Goal: Task Accomplishment & Management: Complete application form

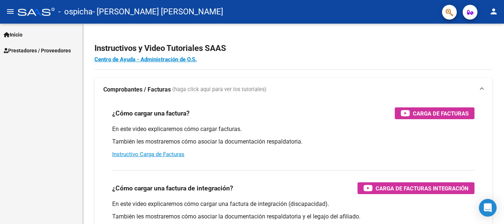
click at [49, 48] on span "Prestadores / Proveedores" at bounding box center [37, 50] width 67 height 8
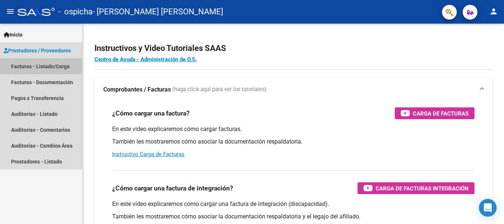
click at [46, 67] on link "Facturas - Listado/Carga" at bounding box center [41, 66] width 82 height 16
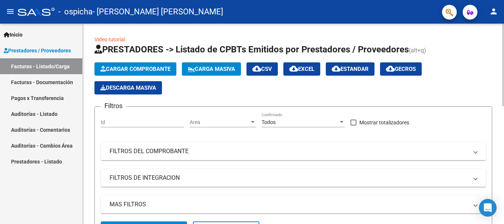
click at [140, 68] on span "Cargar Comprobante" at bounding box center [135, 69] width 70 height 7
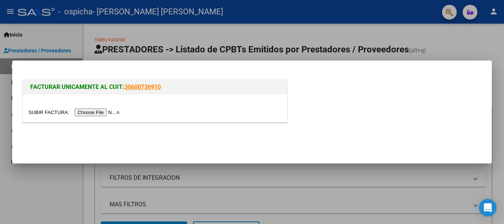
click at [112, 112] on input "file" at bounding box center [74, 112] width 93 height 8
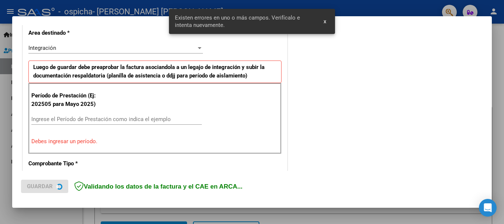
scroll to position [184, 0]
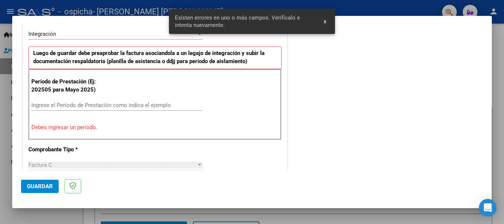
click at [57, 104] on input "Ingrese el Período de Prestación como indica el ejemplo" at bounding box center [116, 105] width 170 height 7
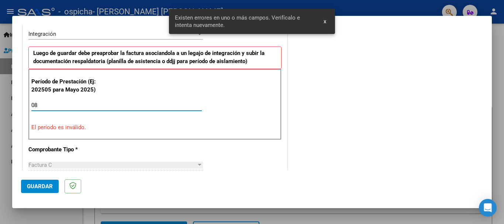
type input "0"
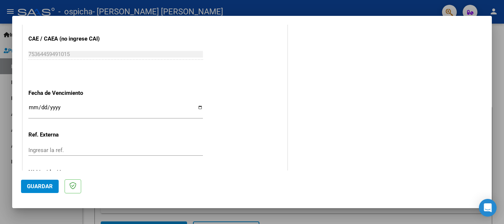
scroll to position [430, 0]
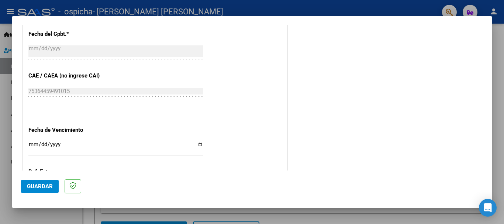
type input "202508"
click at [34, 144] on input "Ingresar la fecha" at bounding box center [115, 147] width 174 height 12
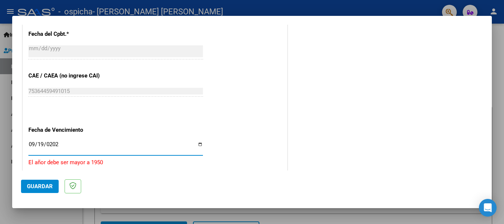
type input "[DATE]"
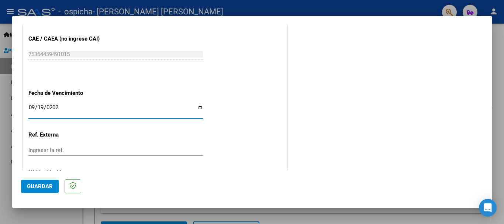
scroll to position [503, 0]
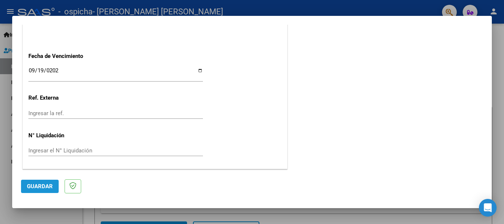
click at [42, 190] on button "Guardar" at bounding box center [40, 186] width 38 height 13
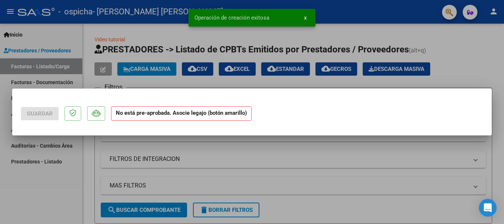
scroll to position [0, 0]
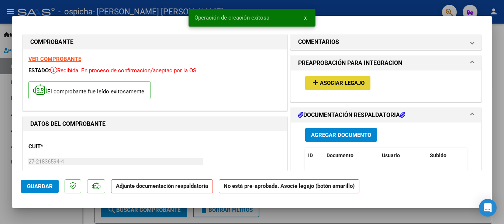
click at [335, 81] on span "Asociar Legajo" at bounding box center [342, 83] width 45 height 7
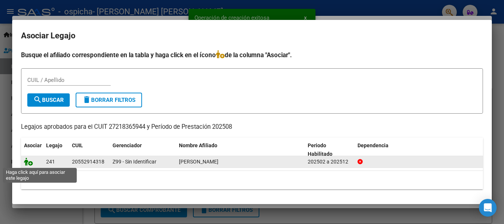
click at [30, 163] on icon at bounding box center [28, 161] width 9 height 8
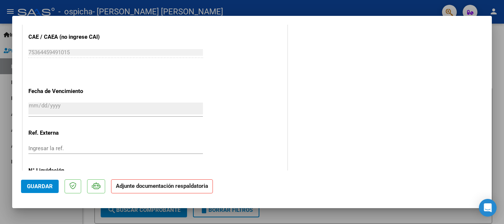
scroll to position [514, 0]
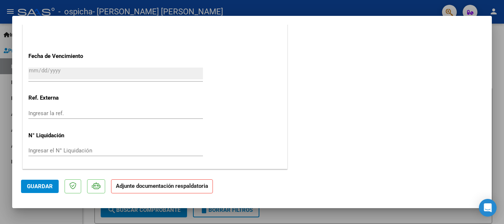
click at [150, 186] on strong "Adjunte documentación respaldatoria" at bounding box center [162, 186] width 92 height 7
click at [37, 190] on button "Guardar" at bounding box center [40, 186] width 38 height 13
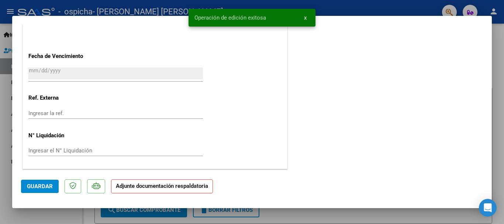
click at [177, 187] on strong "Adjunte documentación respaldatoria" at bounding box center [162, 186] width 92 height 7
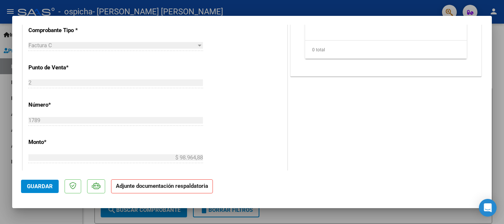
scroll to position [406, 0]
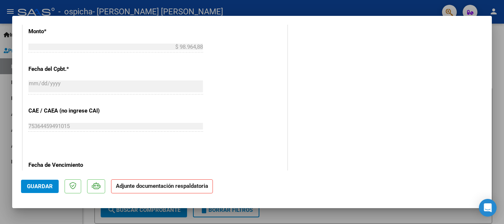
drag, startPoint x: 136, startPoint y: 194, endPoint x: 138, endPoint y: 189, distance: 5.1
click at [136, 194] on mat-dialog-actions "Guardar Adjunte documentación respaldatoria" at bounding box center [252, 184] width 462 height 29
click at [138, 189] on strong "Adjunte documentación respaldatoria" at bounding box center [162, 186] width 92 height 7
click at [503, 55] on div at bounding box center [252, 112] width 504 height 224
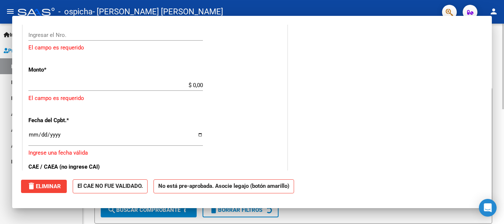
scroll to position [0, 0]
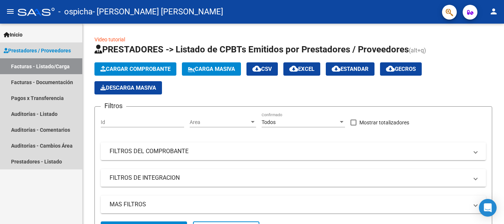
click at [55, 69] on link "Facturas - Listado/Carga" at bounding box center [41, 66] width 82 height 16
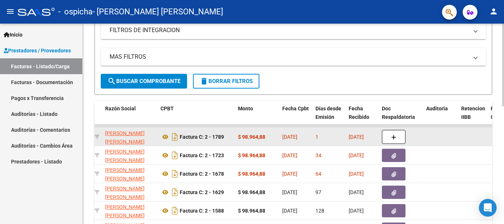
scroll to position [0, 205]
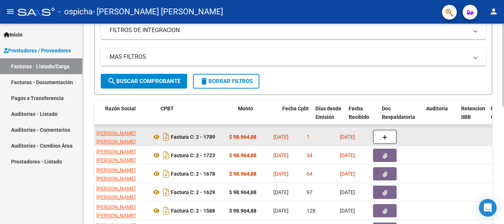
drag, startPoint x: 368, startPoint y: 136, endPoint x: 468, endPoint y: 133, distance: 100.4
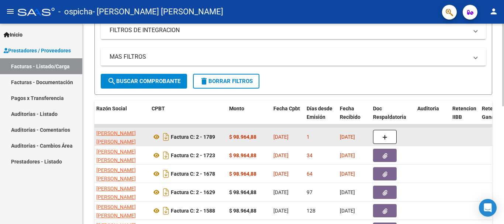
click at [459, 133] on datatable-body-cell at bounding box center [464, 137] width 30 height 18
click at [386, 139] on icon "button" at bounding box center [384, 138] width 5 height 6
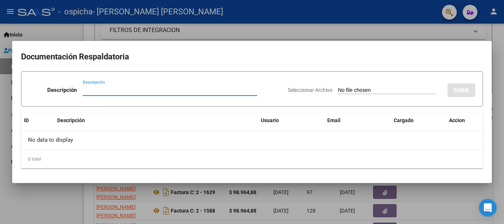
click at [133, 89] on input "Descripción" at bounding box center [170, 90] width 174 height 7
type input "a"
type input "Asistencia"
click at [373, 83] on div "Seleccionar Archivo SUBIR" at bounding box center [381, 88] width 187 height 22
click at [369, 89] on input "Seleccionar Archivo" at bounding box center [387, 90] width 98 height 7
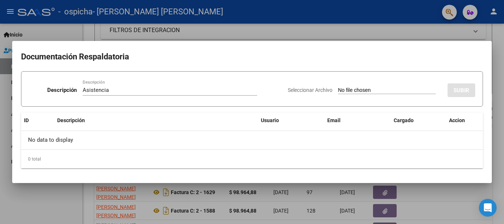
type input "C:\fakepath\[PERSON_NAME].pdf"
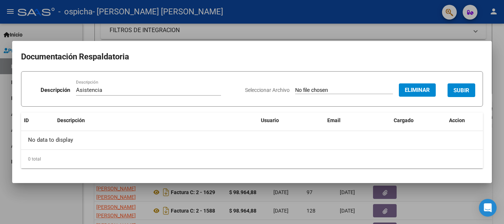
click at [470, 89] on button "SUBIR" at bounding box center [461, 90] width 28 height 14
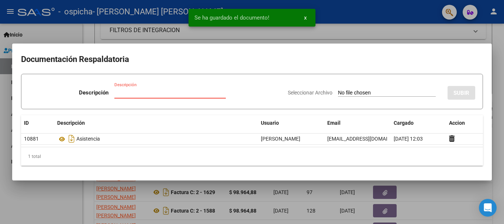
click at [132, 96] on input "Descripción" at bounding box center [169, 92] width 111 height 7
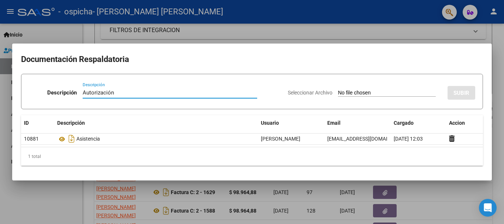
type input "Autorización"
click at [338, 91] on input "Seleccionar Archivo" at bounding box center [387, 93] width 98 height 7
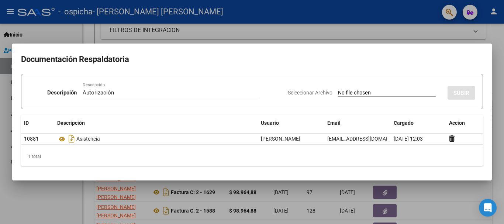
type input "C:\fakepath\AUTORIZACION [PERSON_NAME].pdf"
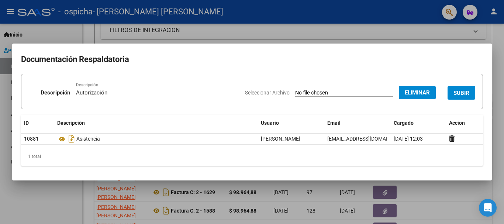
click at [458, 87] on button "SUBIR" at bounding box center [461, 93] width 28 height 14
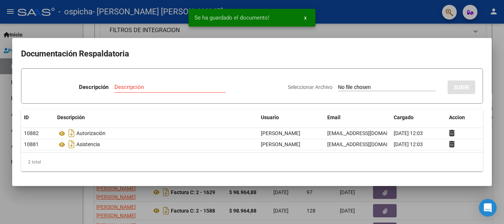
click at [437, 199] on div at bounding box center [252, 112] width 504 height 224
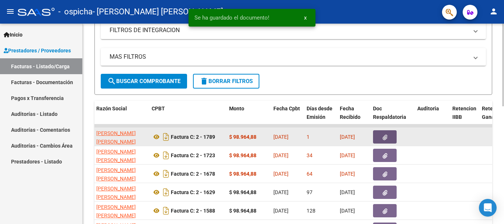
click at [388, 139] on button "button" at bounding box center [385, 136] width 24 height 13
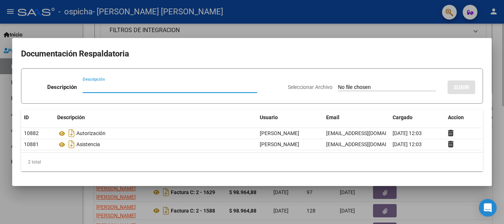
click at [499, 121] on div at bounding box center [252, 112] width 504 height 224
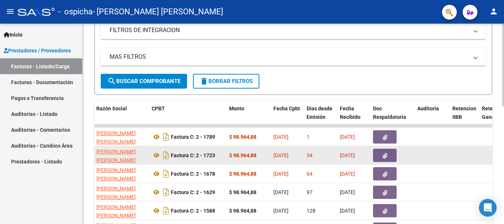
scroll to position [184, 0]
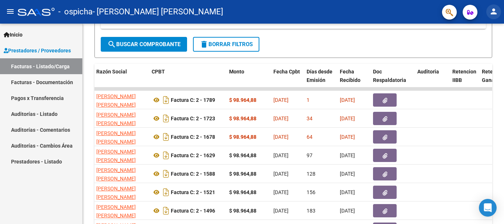
click at [491, 10] on mat-icon "person" at bounding box center [493, 11] width 9 height 9
click at [480, 47] on button "exit_to_app Salir" at bounding box center [478, 49] width 45 height 18
